Goal: Task Accomplishment & Management: Use online tool/utility

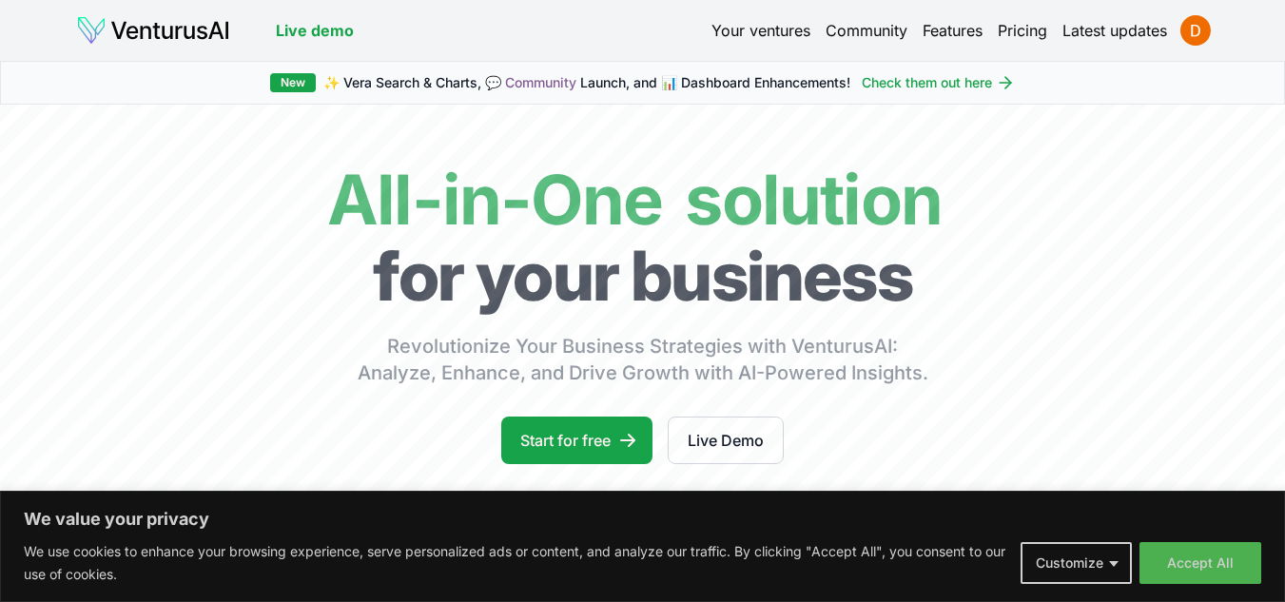
click at [1007, 30] on link "Pricing" at bounding box center [1022, 30] width 49 height 23
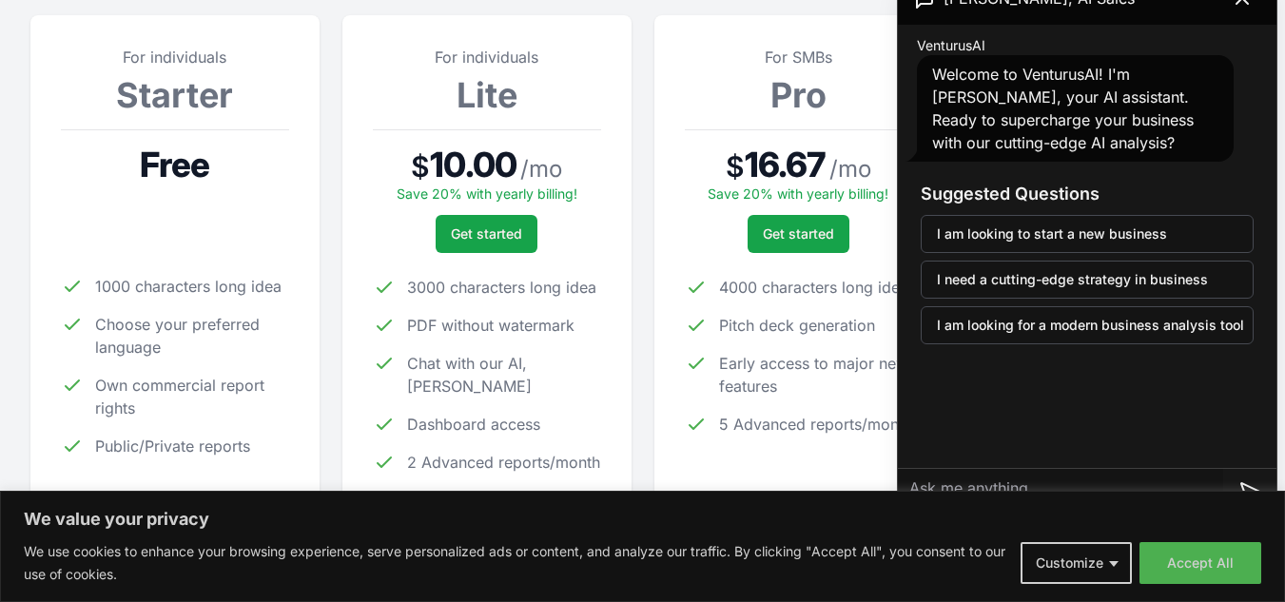
scroll to position [190, 0]
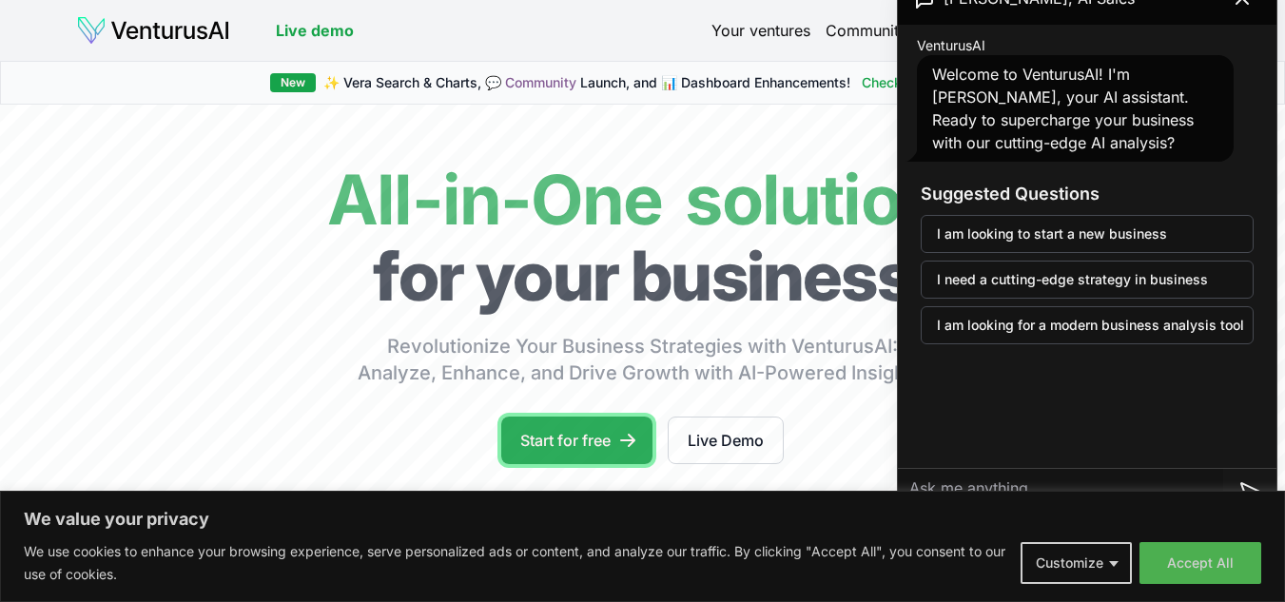
click at [576, 448] on link "Start for free" at bounding box center [576, 441] width 151 height 48
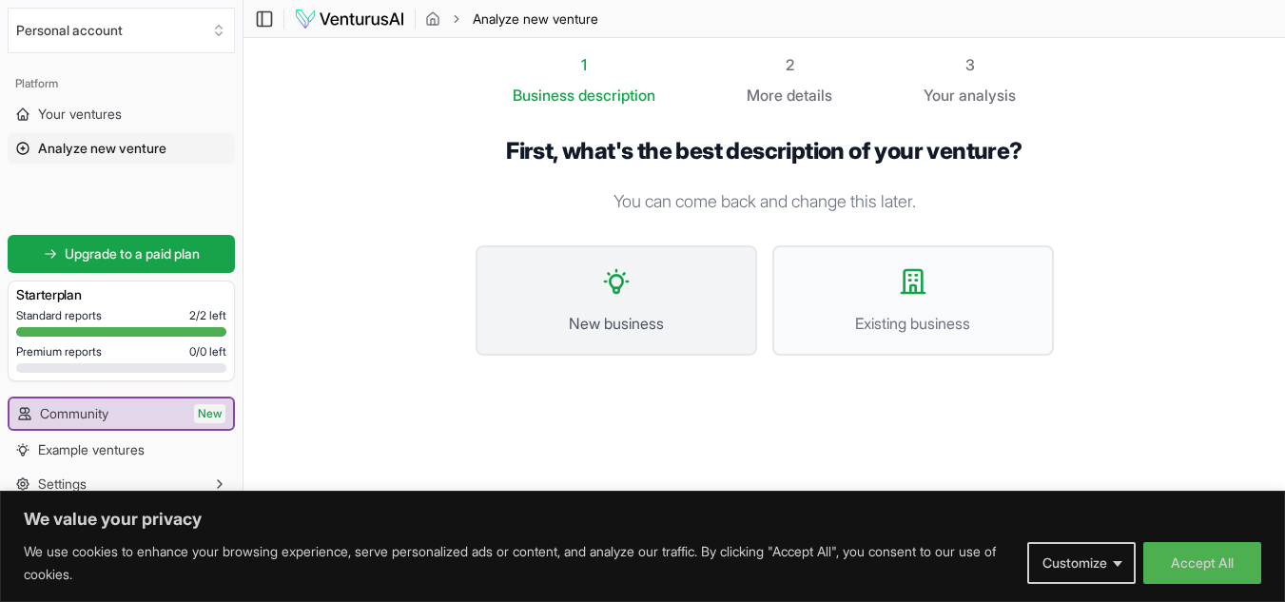
click at [691, 298] on button "New business" at bounding box center [617, 300] width 282 height 110
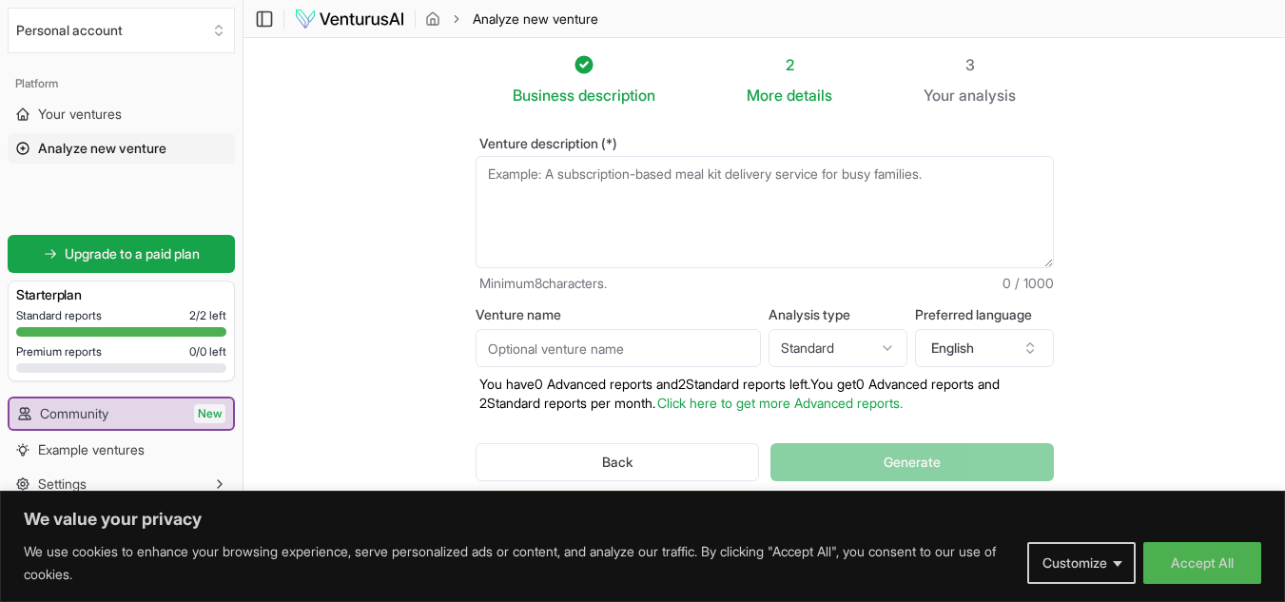
click at [737, 169] on textarea "Venture description (*)" at bounding box center [765, 212] width 578 height 112
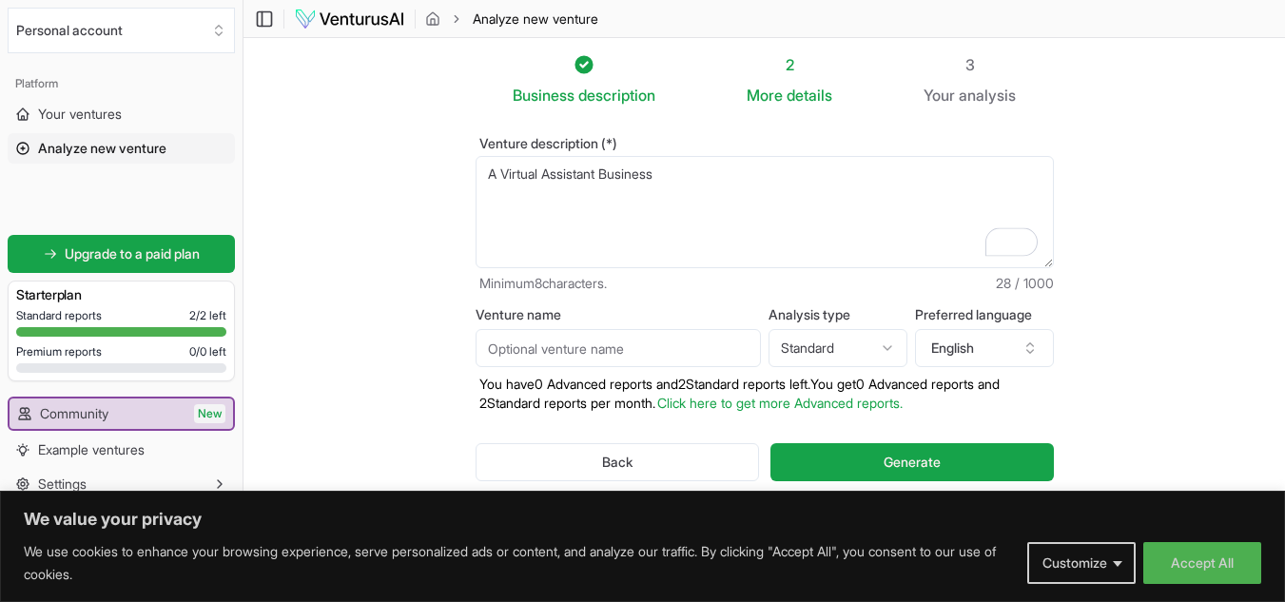
type textarea "A Virtual Assistant Business"
click at [633, 350] on input "Venture name" at bounding box center [618, 348] width 285 height 38
type input "Favoured VA"
click at [675, 175] on textarea "A Virtual Assistant Business" at bounding box center [765, 212] width 578 height 112
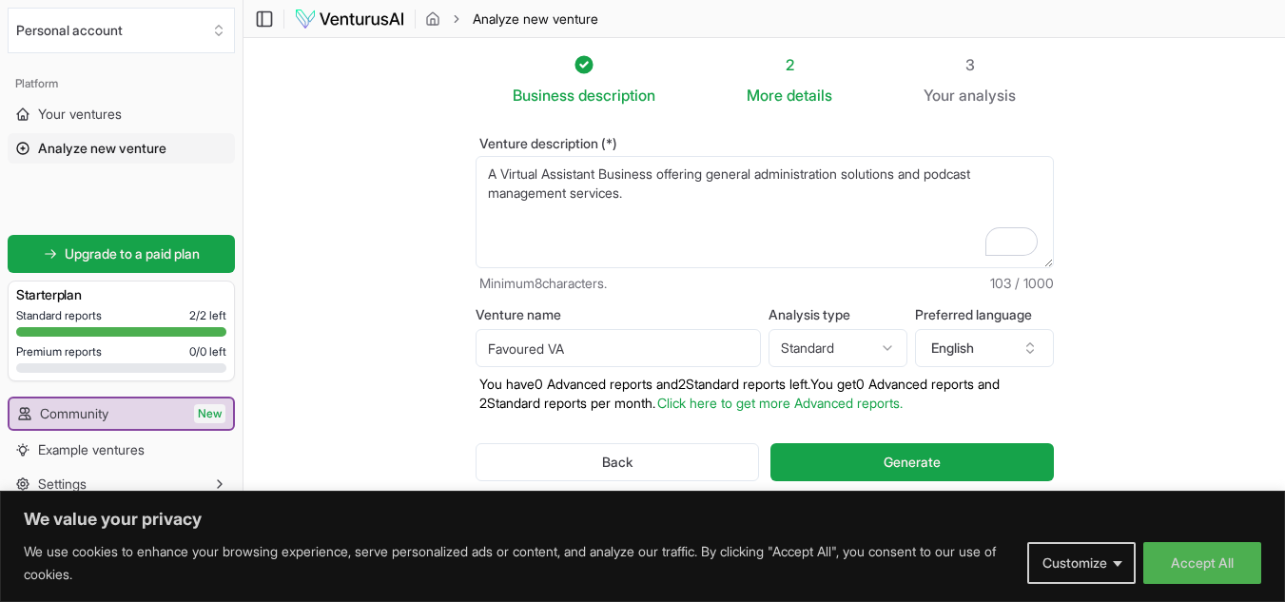
click at [771, 173] on textarea "A Virtual Assistant Business offering general administration solutions and podc…" at bounding box center [765, 212] width 578 height 112
click at [500, 168] on textarea "A Virtual Assistant Business offering general administration solutions and podc…" at bounding box center [765, 212] width 578 height 112
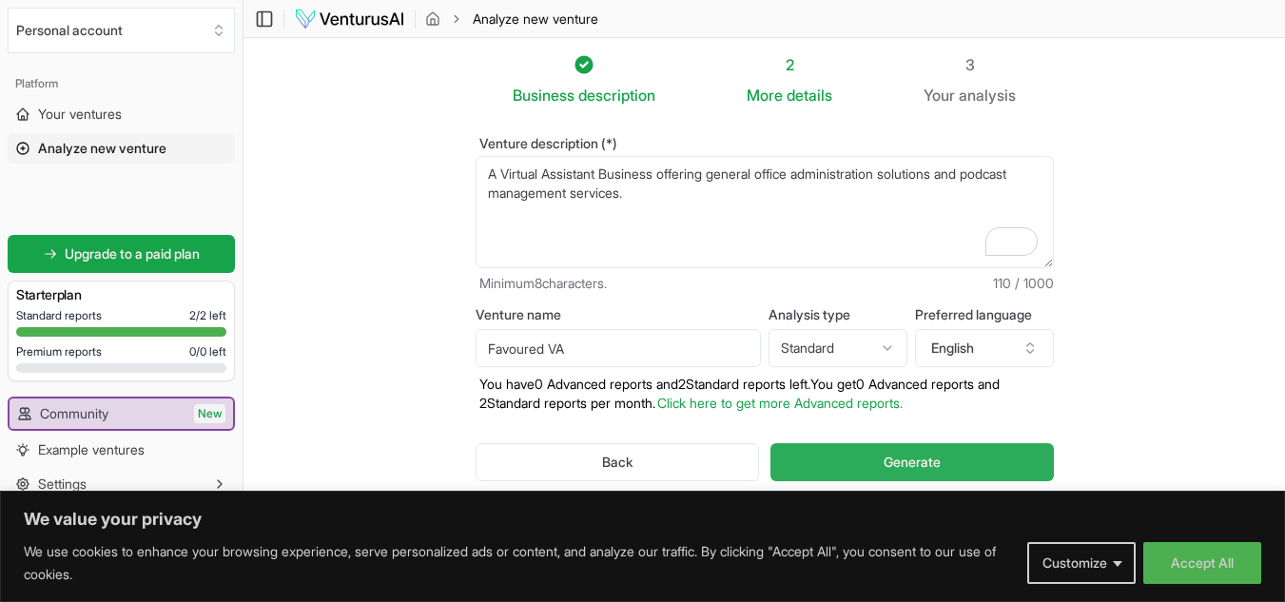
type textarea "A Virtual Assistant Business offering general office administration solutions a…"
click at [918, 459] on span "Generate" at bounding box center [912, 462] width 57 height 19
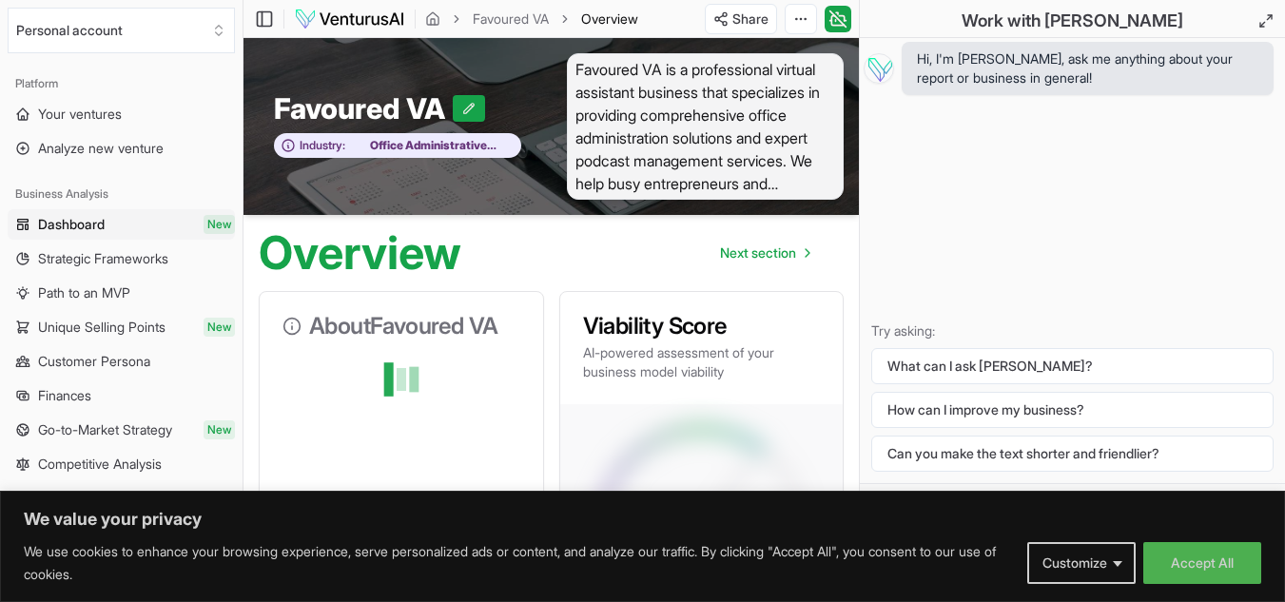
click at [787, 182] on span "Favoured VA is a professional virtual assistant business that specializes in pr…" at bounding box center [706, 126] width 278 height 146
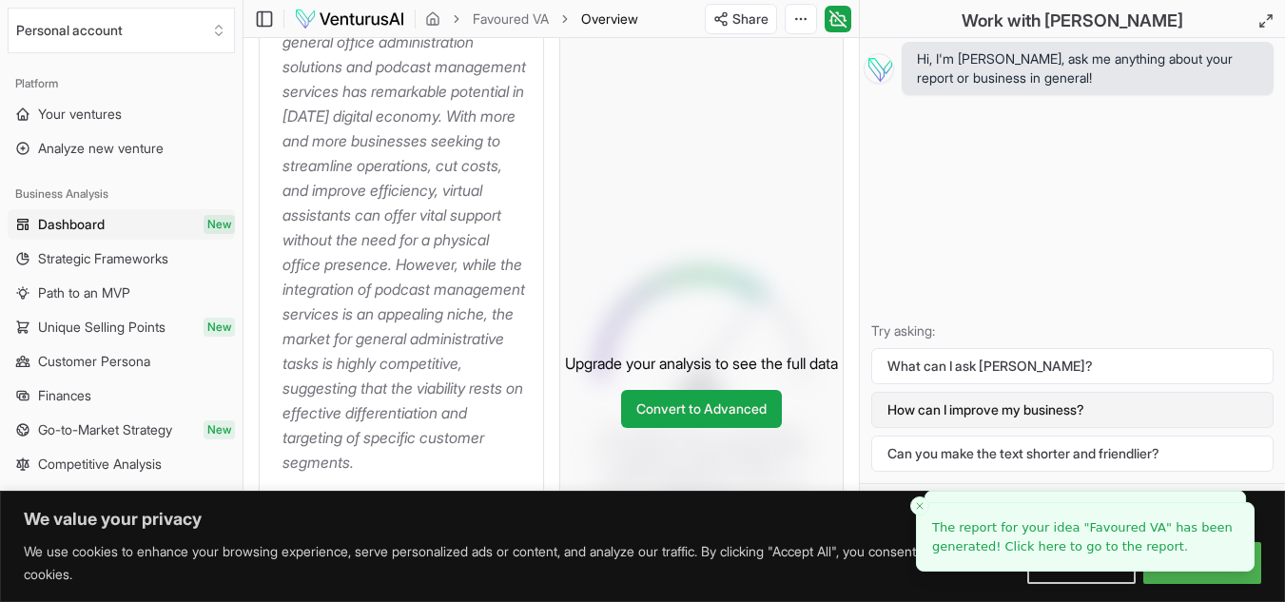
scroll to position [476, 0]
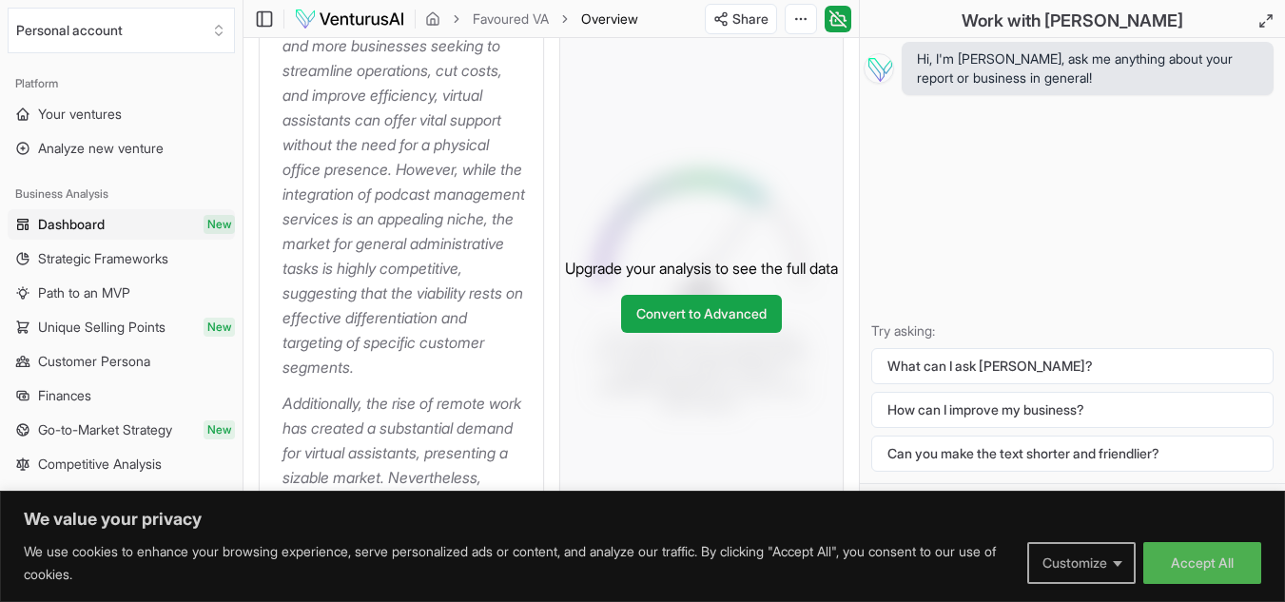
click at [1119, 559] on button "Customize" at bounding box center [1081, 563] width 108 height 42
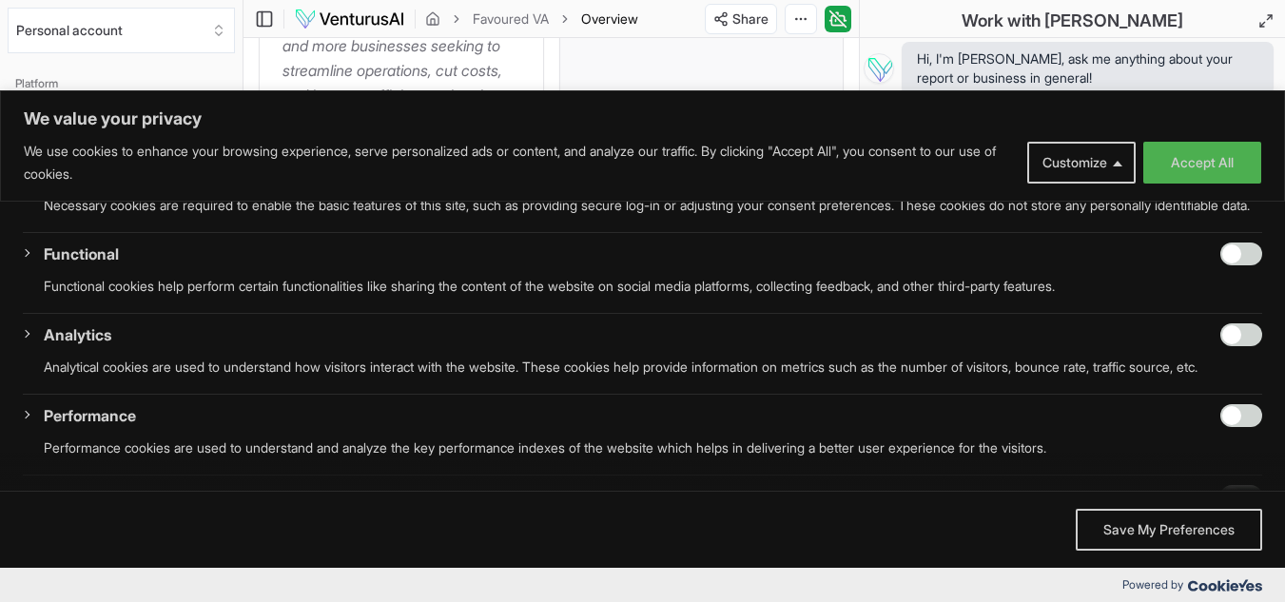
scroll to position [190, 0]
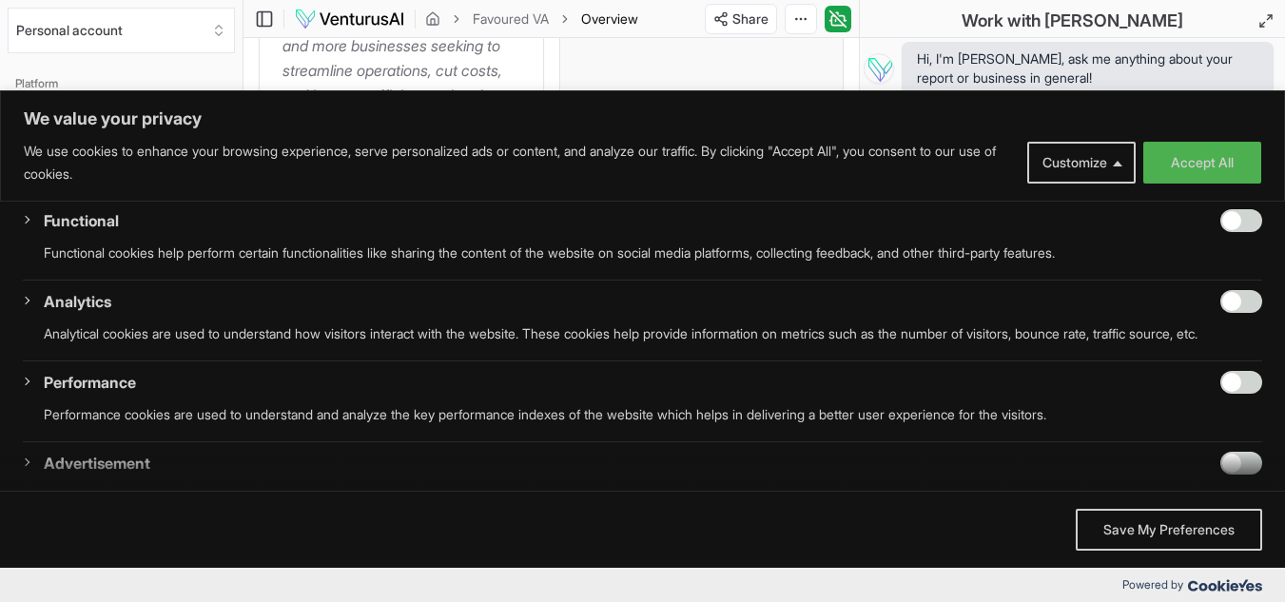
click at [1208, 200] on div "Necessary Always Active Necessary cookies are required to enable the basic feat…" at bounding box center [643, 163] width 1240 height 71
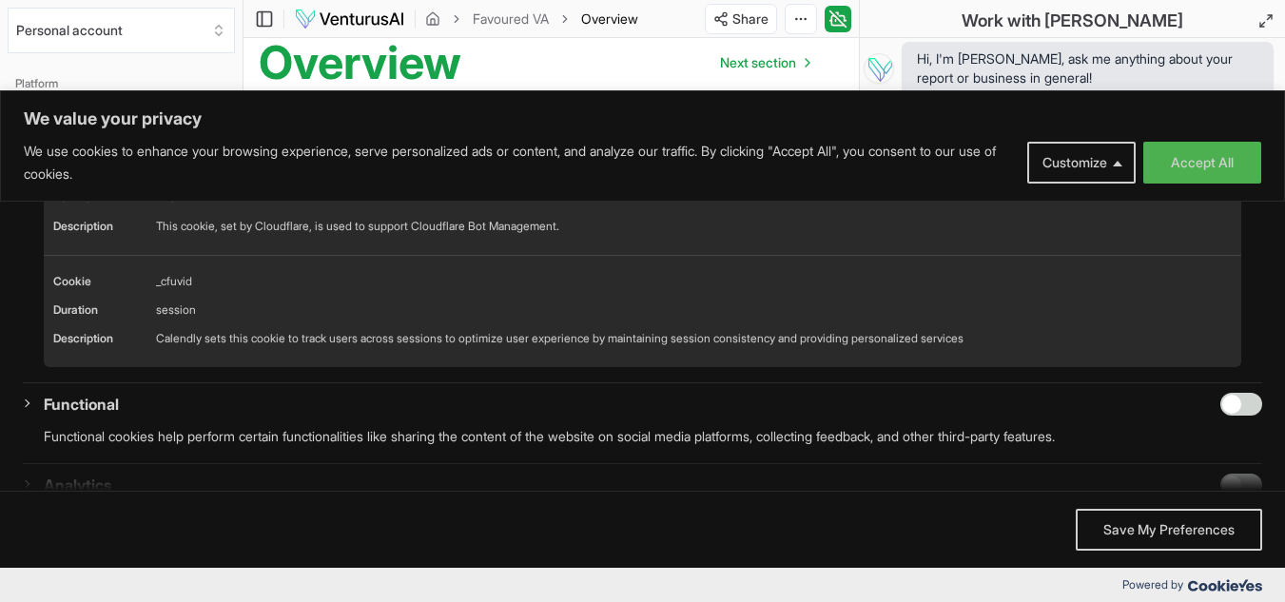
scroll to position [476, 0]
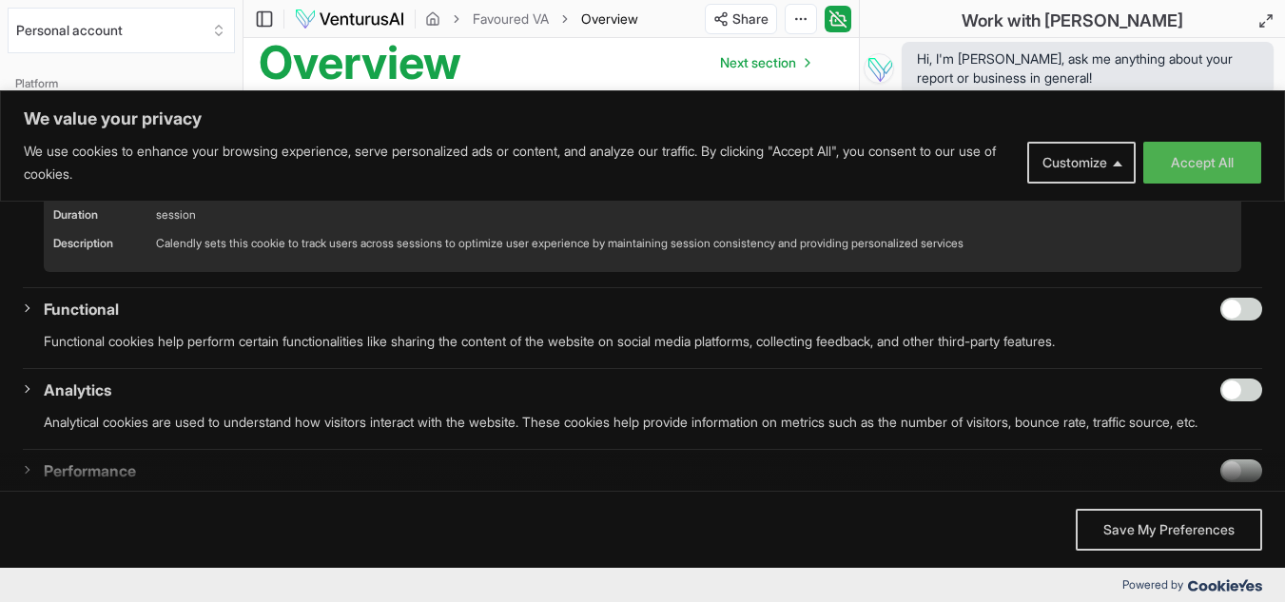
click at [1220, 321] on input "Enable Functional" at bounding box center [1241, 309] width 42 height 23
checkbox input "true"
click at [1220, 401] on input "Enable Analytics" at bounding box center [1241, 390] width 42 height 23
checkbox input "true"
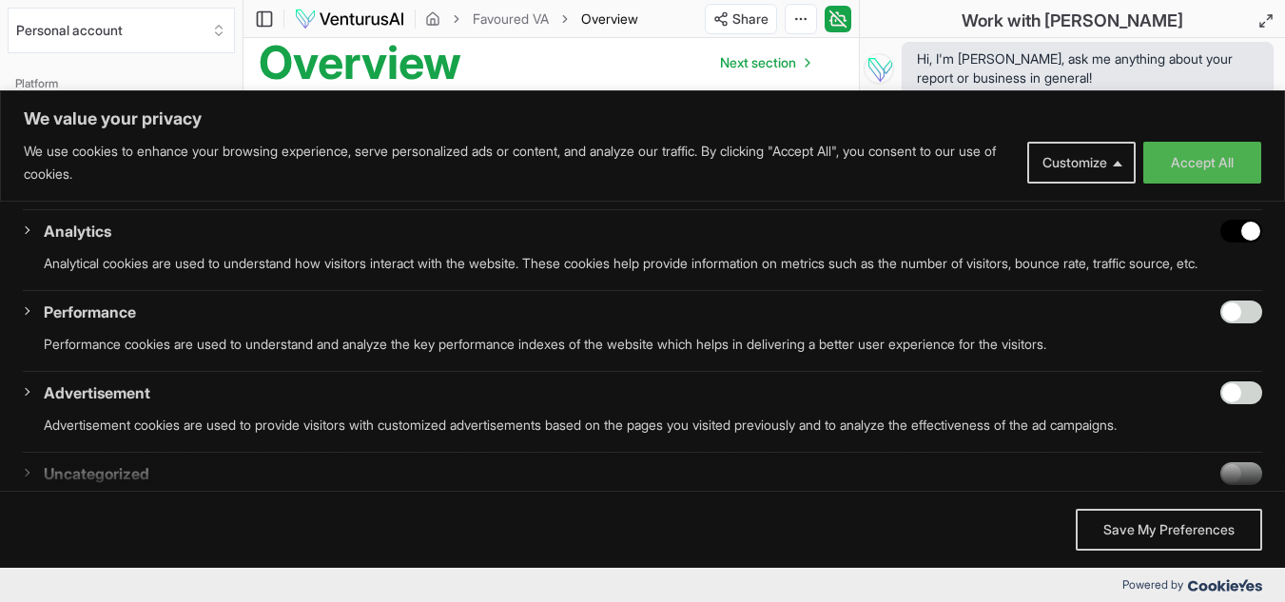
scroll to position [666, 0]
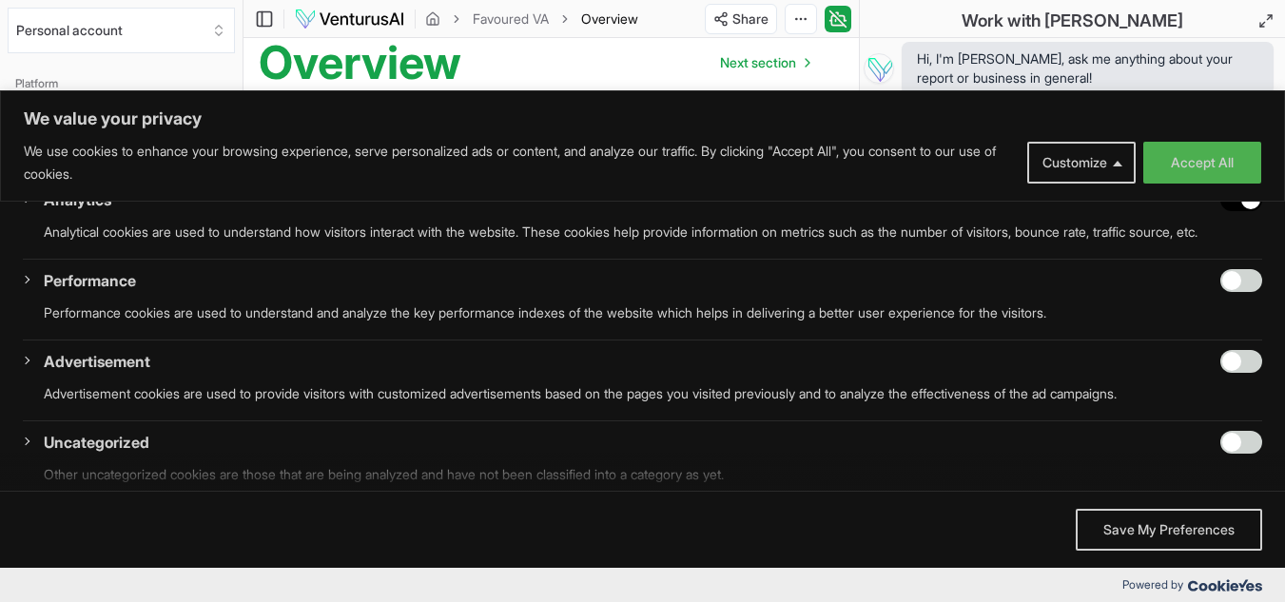
click at [1220, 292] on input "Enable Performance" at bounding box center [1241, 280] width 42 height 23
checkbox input "true"
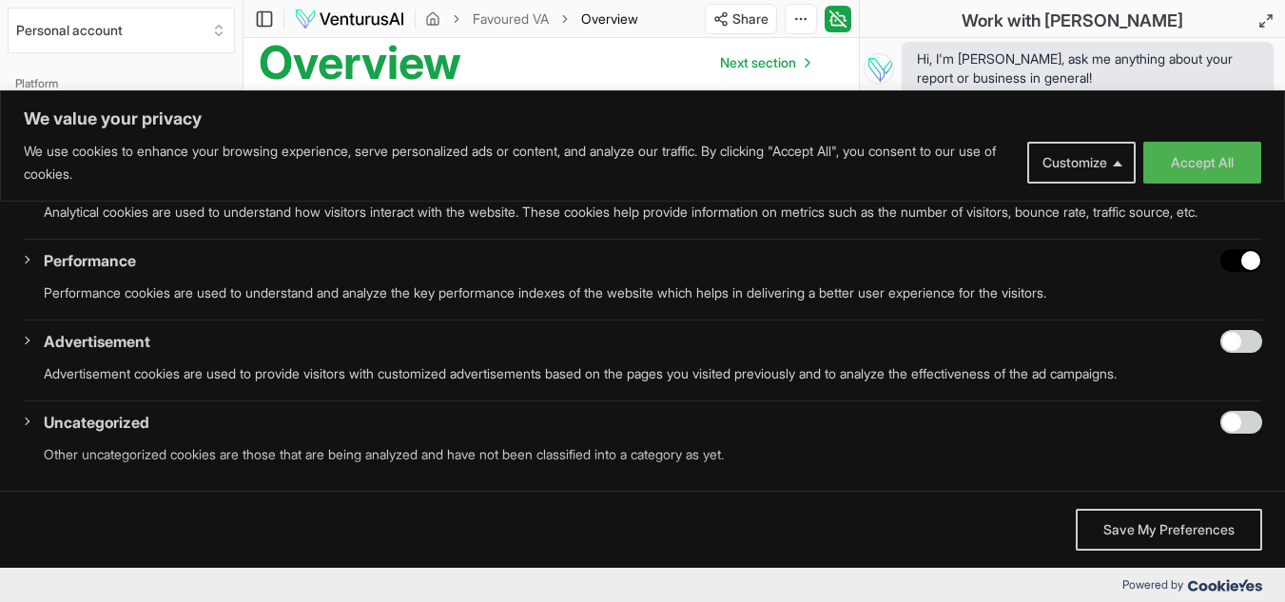
scroll to position [732, 0]
click at [1164, 528] on button "Save My Preferences" at bounding box center [1169, 530] width 186 height 42
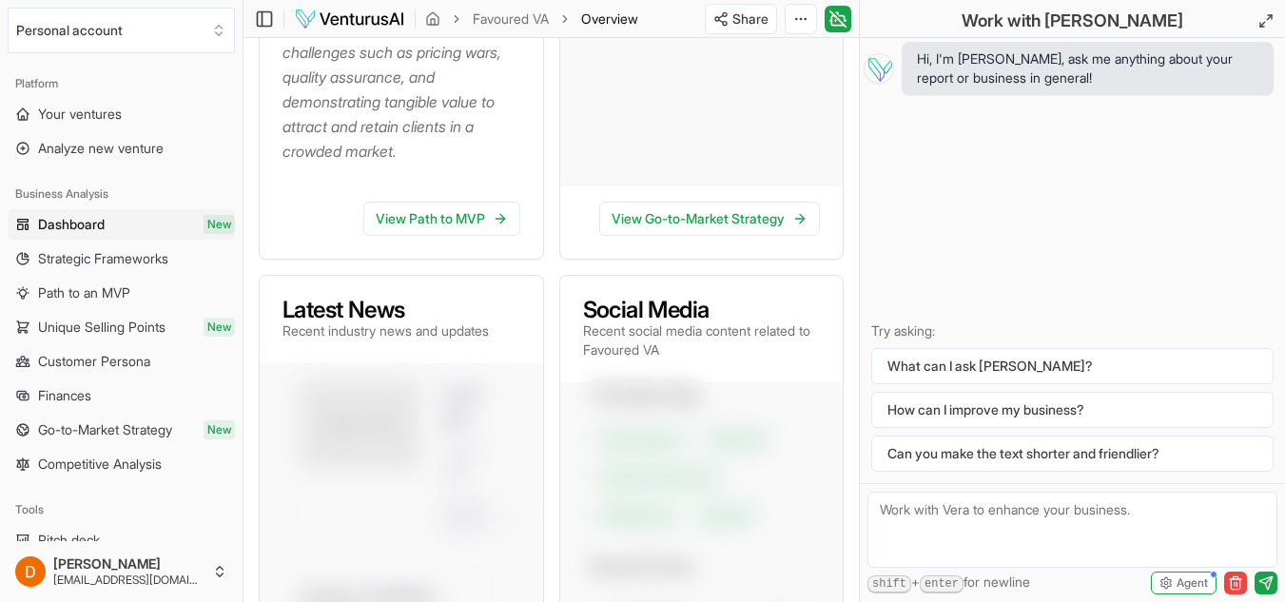
scroll to position [951, 0]
click at [457, 235] on link "View Path to MVP" at bounding box center [441, 218] width 157 height 34
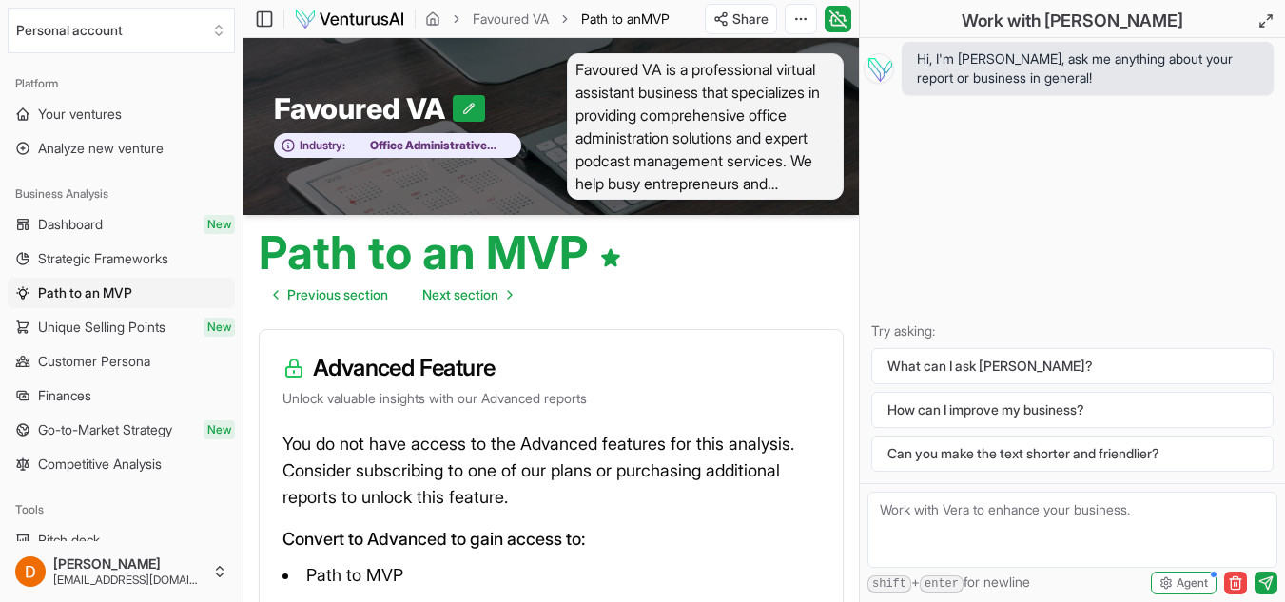
scroll to position [95, 0]
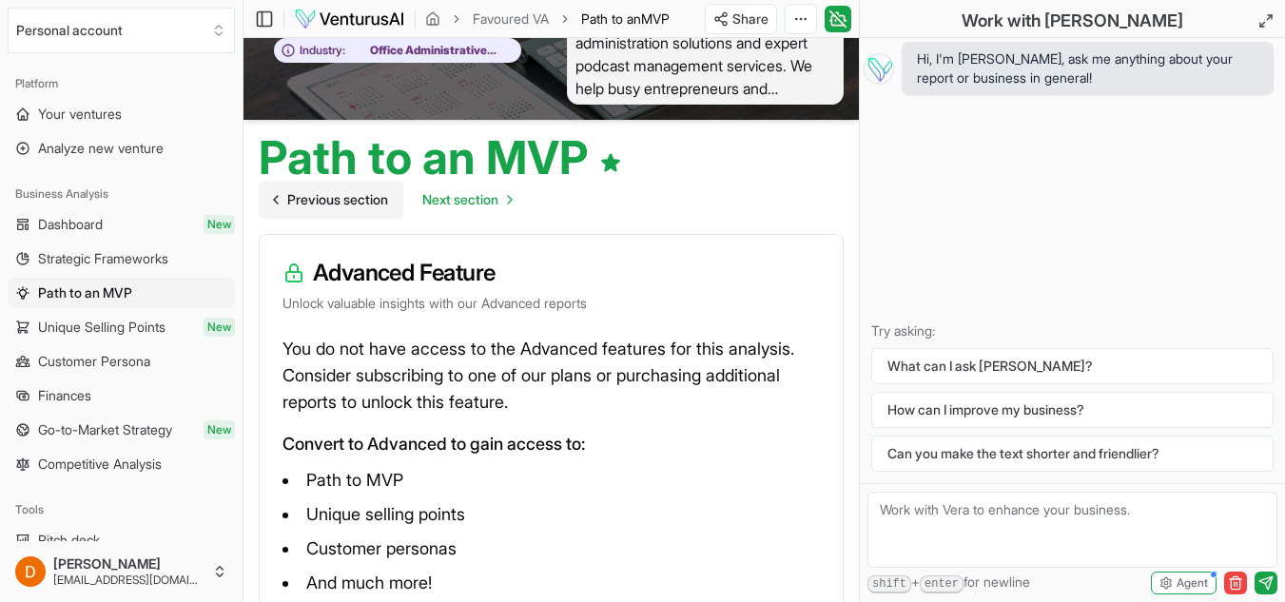
click at [349, 203] on span "Previous section" at bounding box center [337, 199] width 101 height 19
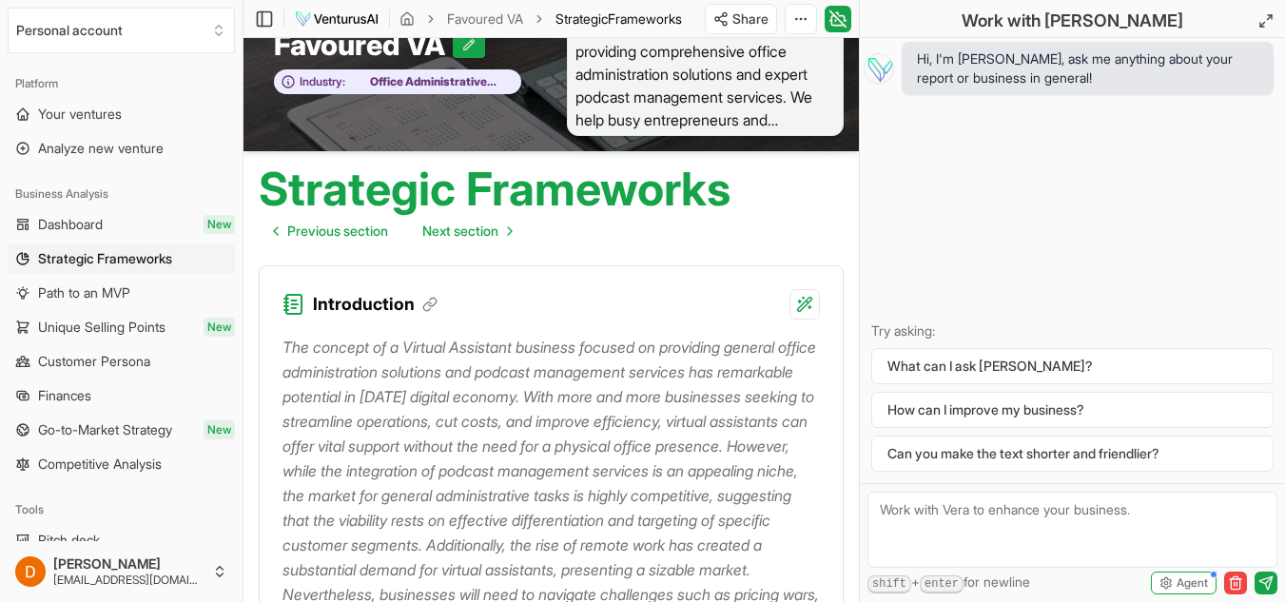
scroll to position [285, 0]
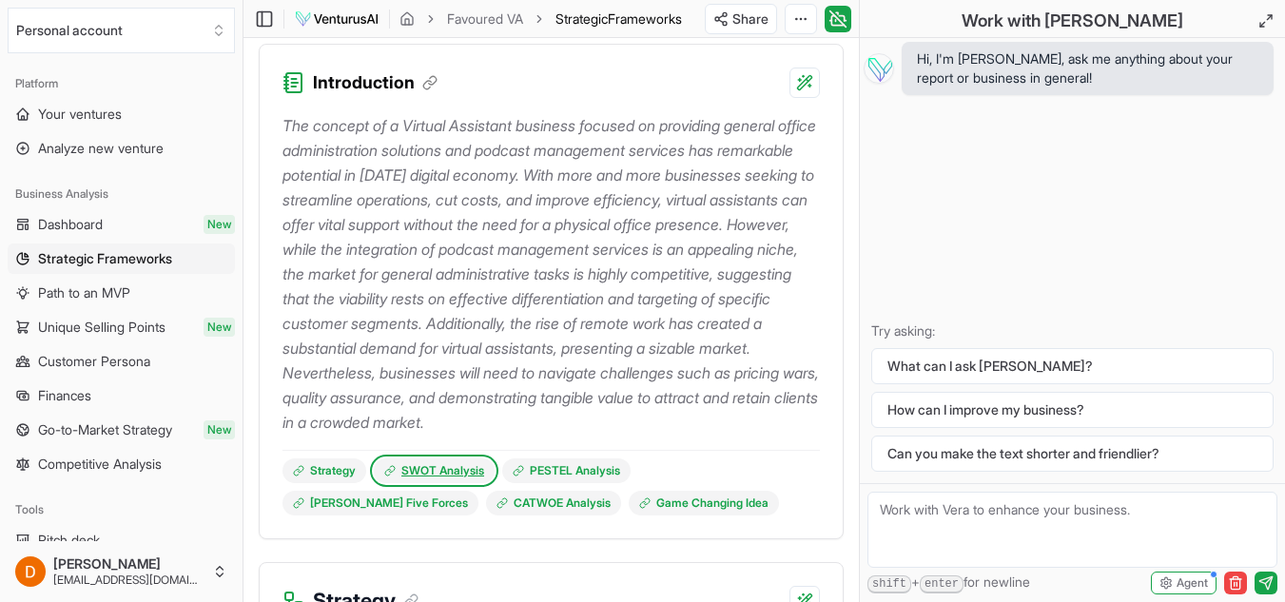
click at [429, 483] on link "SWOT Analysis" at bounding box center [434, 471] width 121 height 25
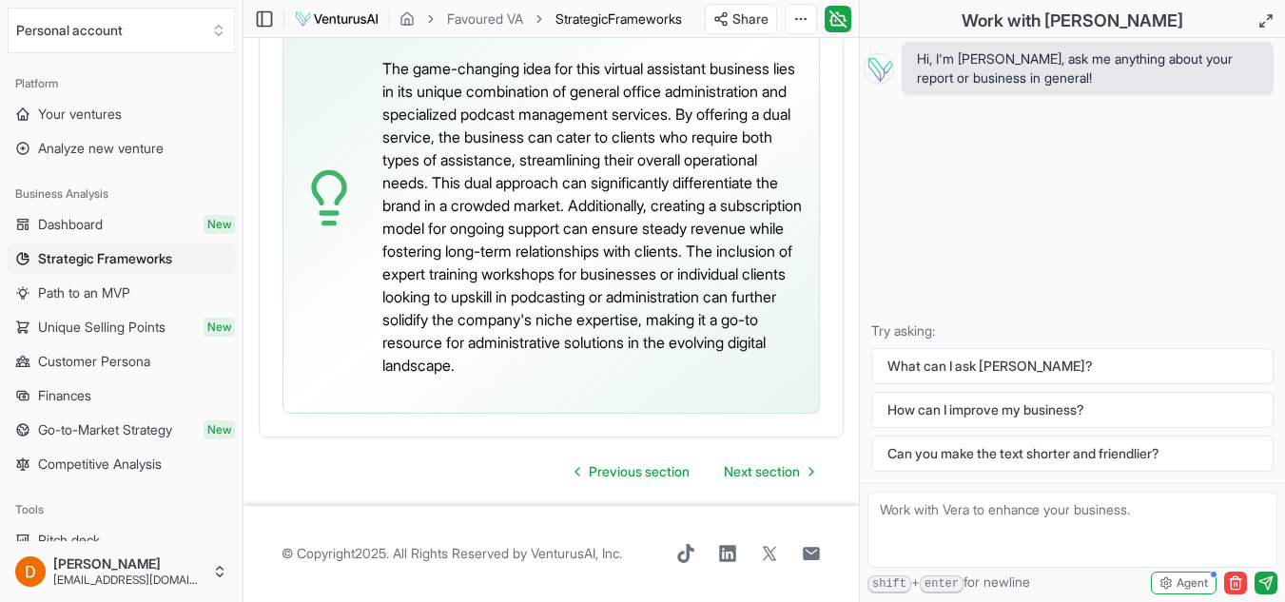
scroll to position [6204, 0]
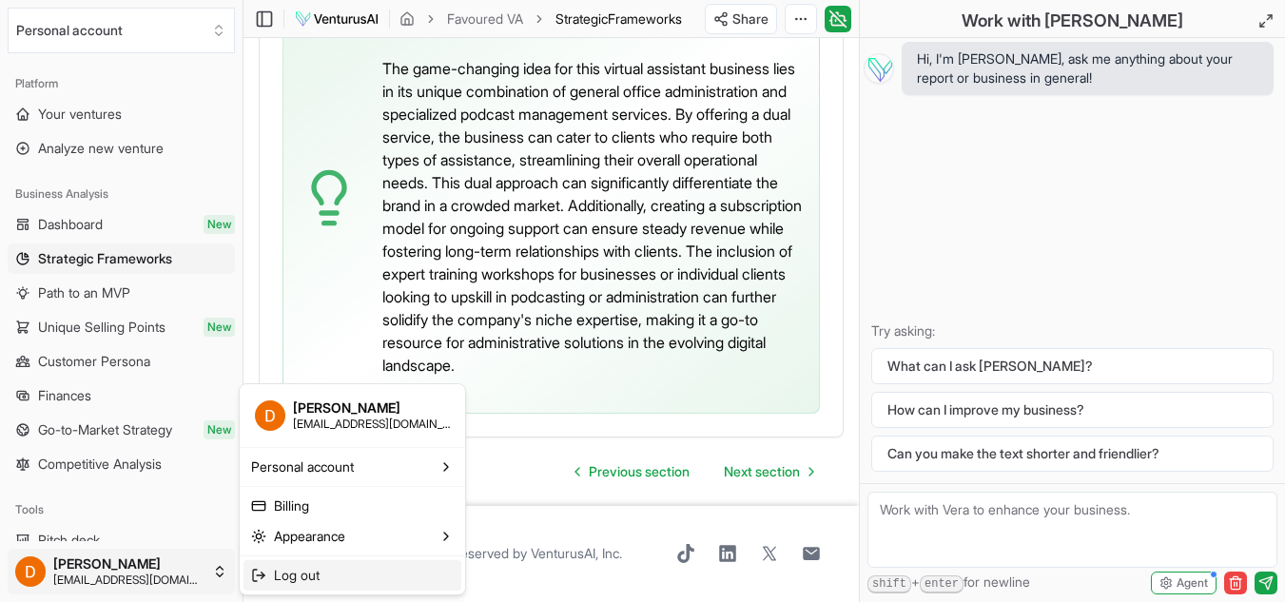
click at [317, 573] on span "Log out" at bounding box center [297, 575] width 46 height 19
